Goal: Register for event/course

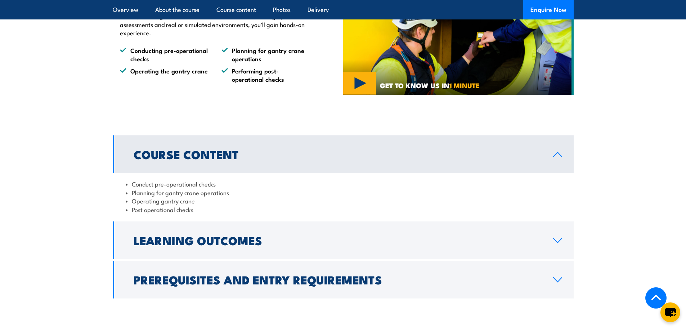
scroll to position [576, 0]
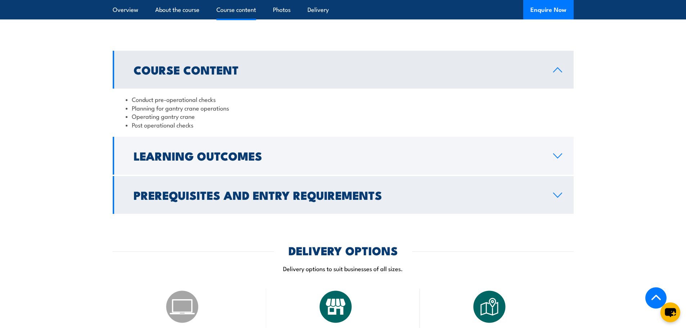
click at [222, 200] on h2 "Prerequisites and Entry Requirements" at bounding box center [338, 195] width 408 height 10
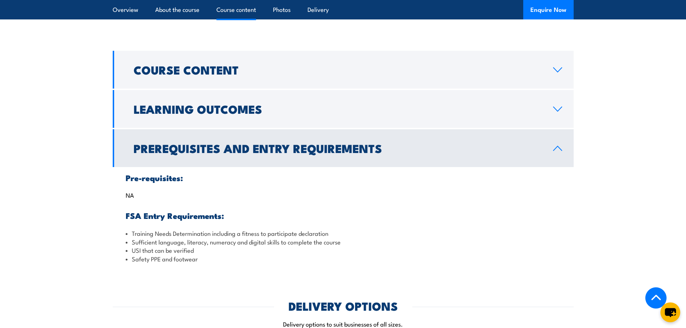
click at [215, 153] on h2 "Prerequisites and Entry Requirements" at bounding box center [338, 148] width 408 height 10
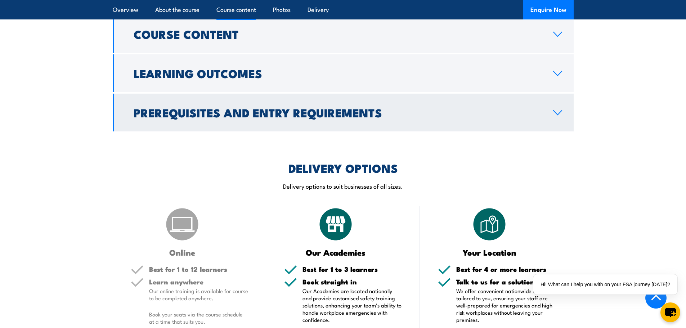
scroll to position [721, 0]
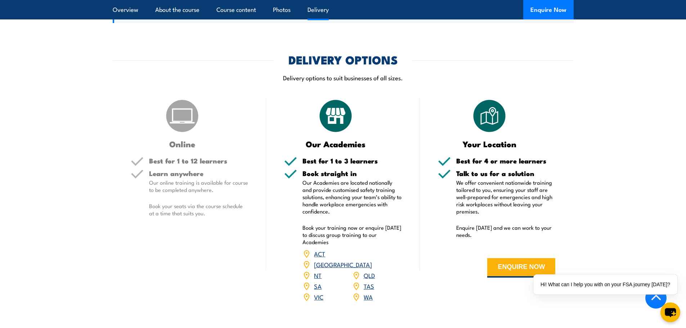
click at [367, 271] on link "QLD" at bounding box center [369, 275] width 11 height 9
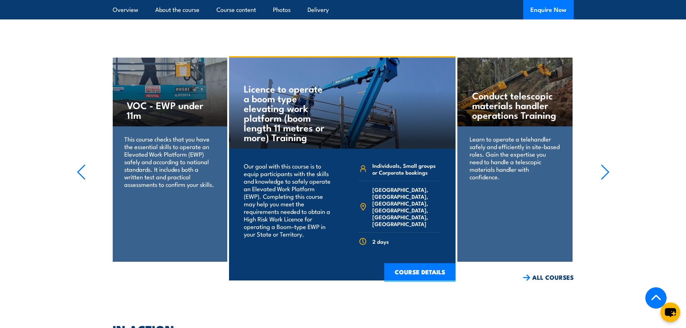
scroll to position [870, 0]
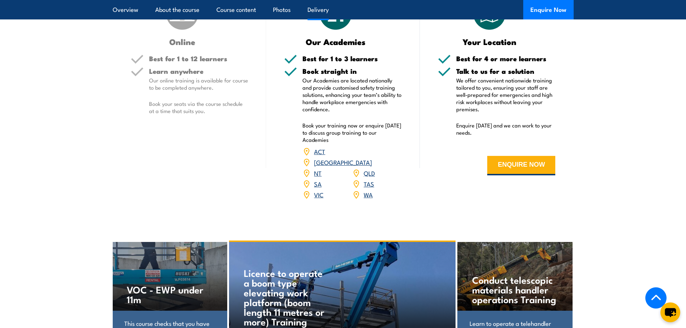
click at [366, 169] on link "QLD" at bounding box center [369, 173] width 11 height 9
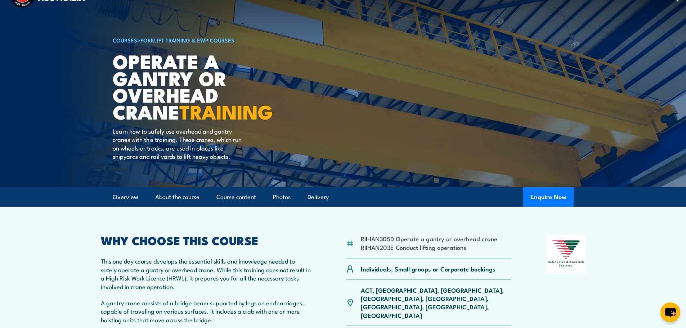
scroll to position [0, 0]
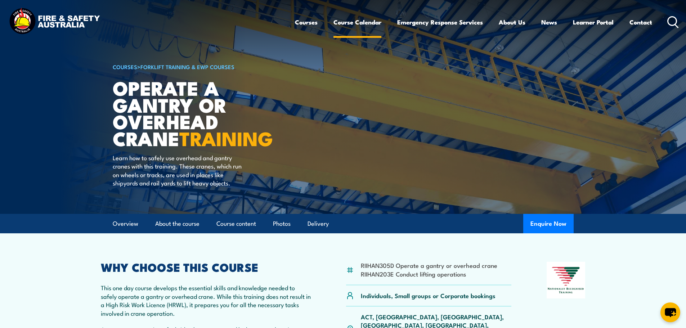
click at [356, 29] on link "Course Calendar" at bounding box center [358, 22] width 48 height 19
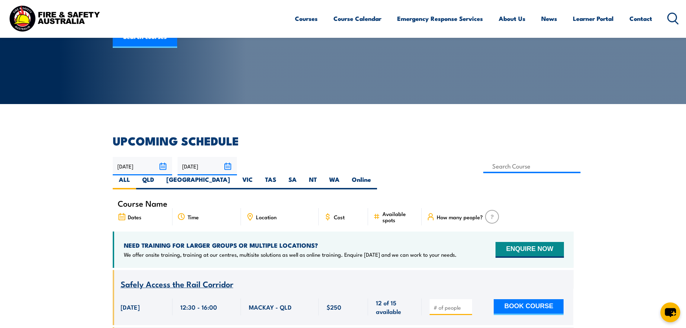
scroll to position [108, 0]
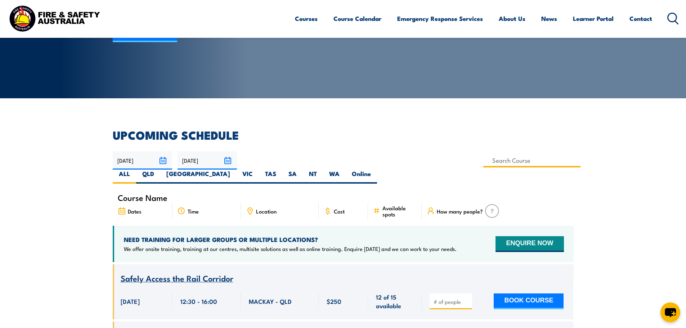
click at [483, 164] on input at bounding box center [532, 160] width 98 height 14
type input "Operate a gantry or overhead crane Training"
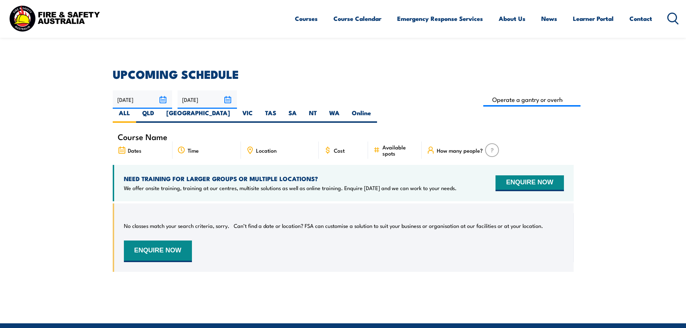
scroll to position [166, 0]
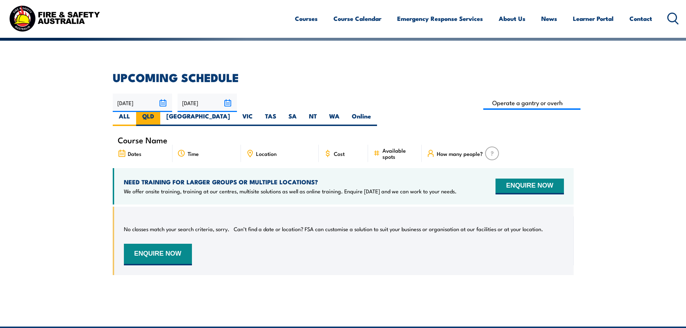
click at [160, 112] on label "QLD" at bounding box center [148, 119] width 24 height 14
click at [159, 112] on input "QLD" at bounding box center [156, 114] width 5 height 5
radio input "true"
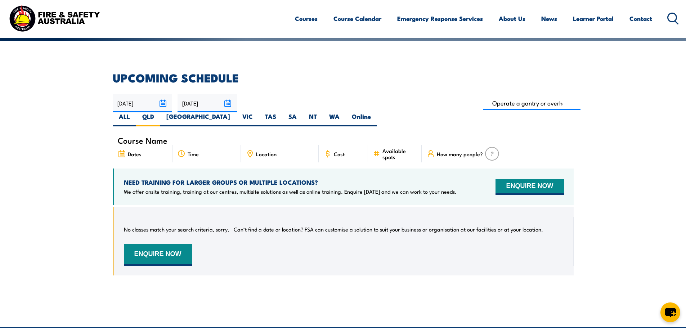
scroll to position [166, 0]
